Goal: Task Accomplishment & Management: Complete application form

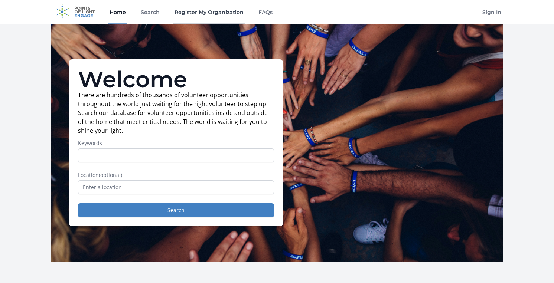
click at [202, 8] on link "Register My Organization" at bounding box center [209, 12] width 72 height 24
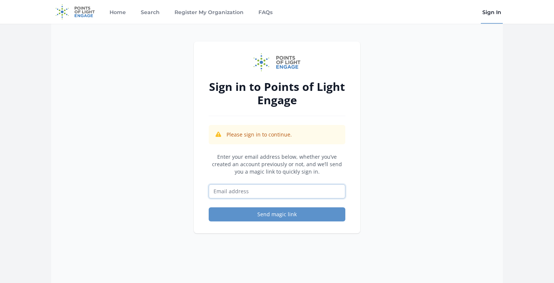
click at [229, 197] on input "Email address" at bounding box center [277, 192] width 137 height 14
type input "ybf.in.sf@gmail.com"
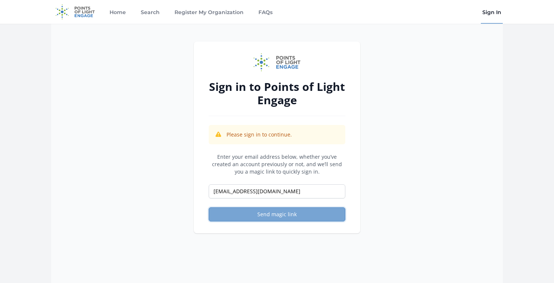
click at [278, 219] on button "Send magic link" at bounding box center [277, 215] width 137 height 14
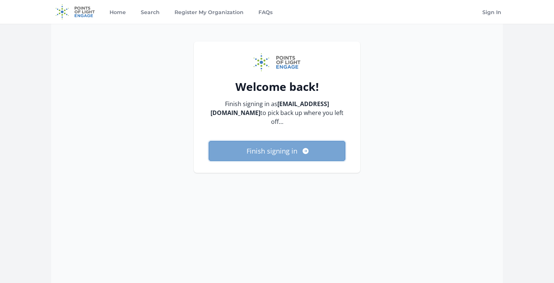
click at [310, 148] on button "Finish signing in" at bounding box center [277, 151] width 137 height 20
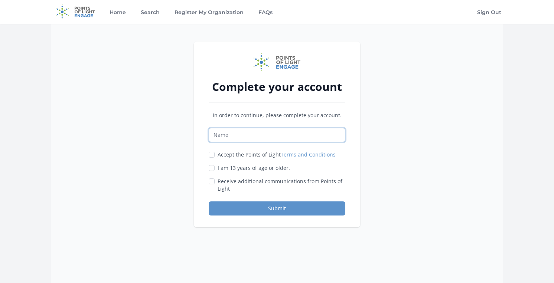
click at [294, 135] on input "Name" at bounding box center [277, 135] width 137 height 14
type input "[PERSON_NAME]"
click at [247, 154] on label "Accept the Points of Light Terms and Conditions" at bounding box center [277, 154] width 118 height 7
click at [215, 154] on input "Accept the Points of Light Terms and Conditions" at bounding box center [212, 155] width 6 height 6
checkbox input "true"
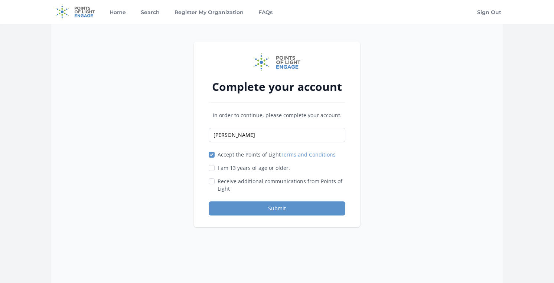
click at [235, 169] on label "I am 13 years of age or older." at bounding box center [254, 167] width 72 height 7
click at [215, 169] on input "I am 13 years of age or older." at bounding box center [212, 168] width 6 height 6
checkbox input "true"
click at [239, 204] on button "Submit" at bounding box center [277, 209] width 137 height 14
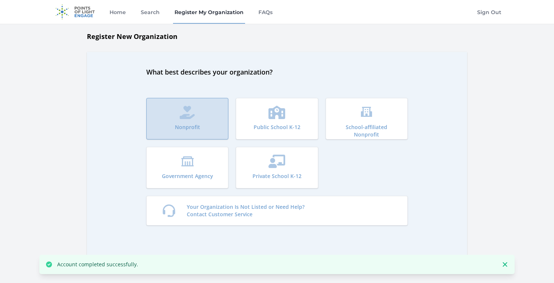
click at [180, 125] on p "Nonprofit" at bounding box center [187, 127] width 25 height 7
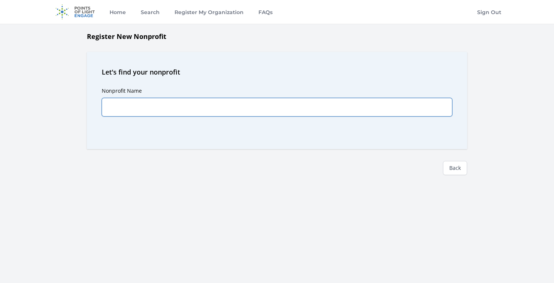
click at [196, 109] on input "Nonprofit Name" at bounding box center [277, 107] width 351 height 19
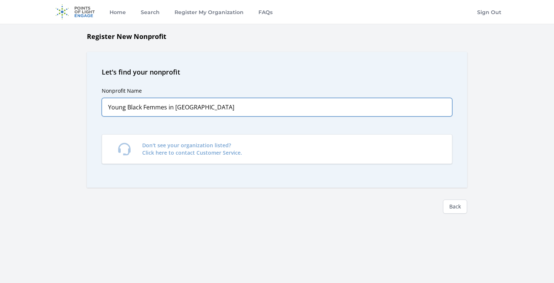
type input "Young Black Femmes in San Francisco"
click at [240, 123] on div "Nonprofit Name Young Black Femmes in San Francisco Predictions Don't see your o…" at bounding box center [277, 125] width 351 height 96
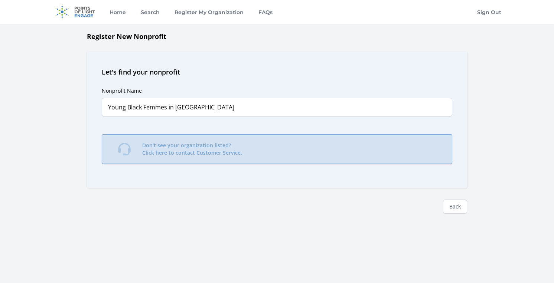
click at [211, 142] on p "Don't see your organization listed? Click here to contact Customer Service." at bounding box center [192, 149] width 100 height 15
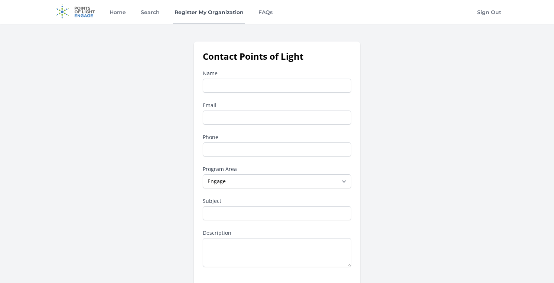
click at [215, 9] on link "Register My Organization" at bounding box center [209, 12] width 72 height 24
